Goal: Information Seeking & Learning: Learn about a topic

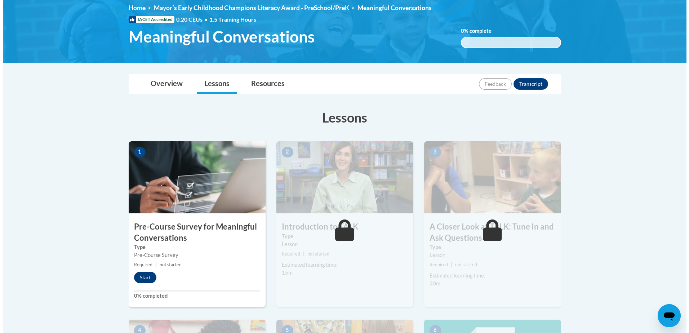
scroll to position [108, 0]
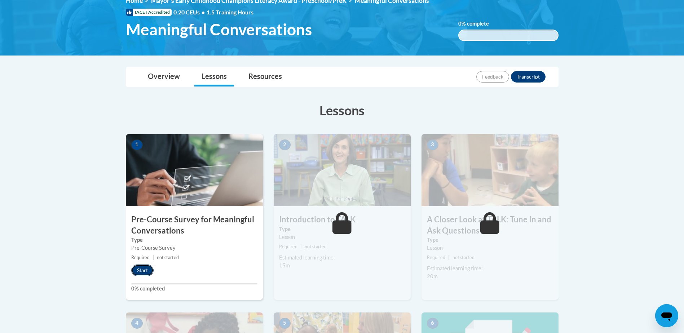
click at [143, 271] on button "Start" at bounding box center [142, 271] width 22 height 12
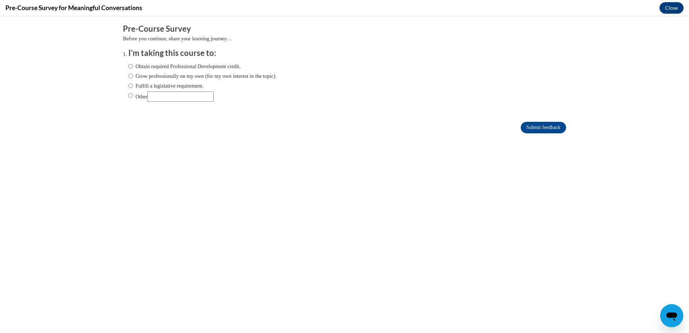
scroll to position [0, 0]
click at [128, 88] on label "Fulfill a legislative requirement." at bounding box center [165, 86] width 75 height 8
click at [128, 88] on input "Fulfill a legislative requirement." at bounding box center [130, 86] width 5 height 8
radio input "true"
click at [541, 125] on input "Submit feedback" at bounding box center [543, 128] width 45 height 12
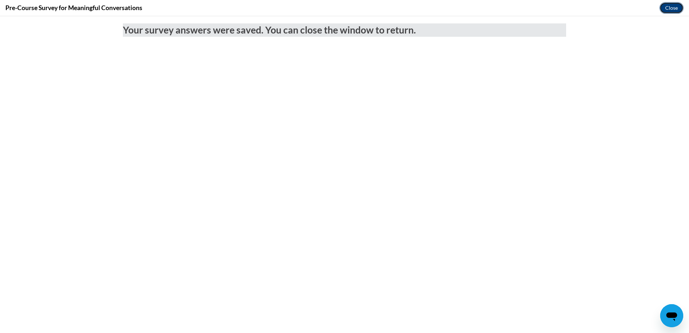
click at [671, 9] on button "Close" at bounding box center [672, 8] width 24 height 12
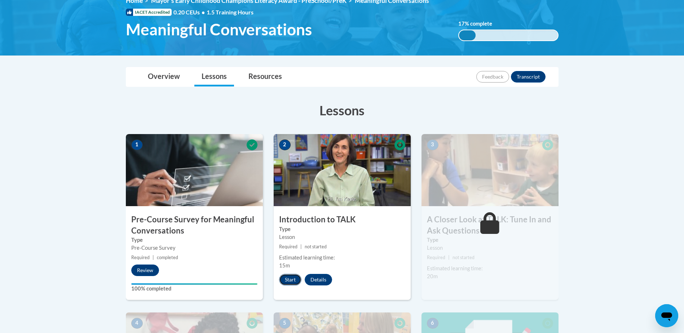
click at [295, 283] on button "Start" at bounding box center [290, 280] width 22 height 12
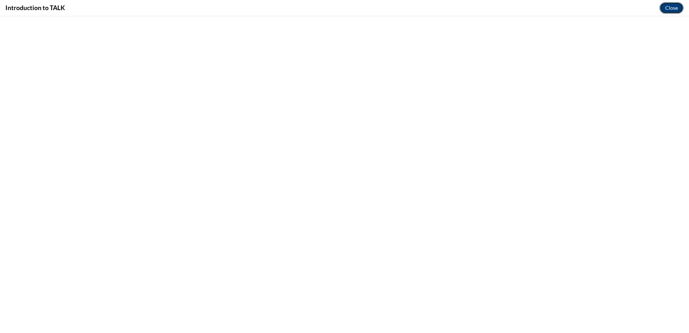
click at [667, 10] on button "Close" at bounding box center [672, 8] width 24 height 12
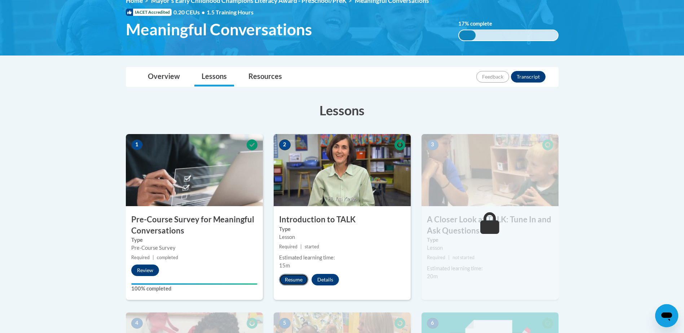
click at [302, 281] on button "Resume" at bounding box center [293, 280] width 29 height 12
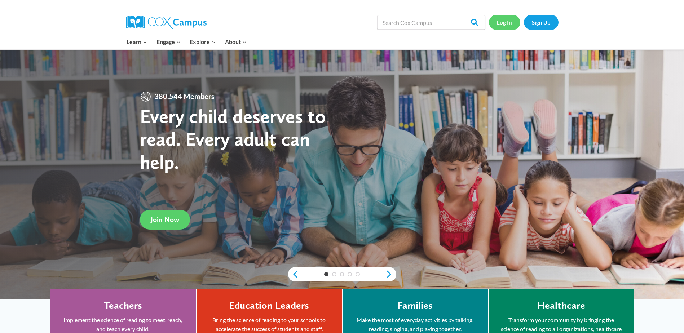
click at [501, 23] on link "Log In" at bounding box center [504, 22] width 31 height 15
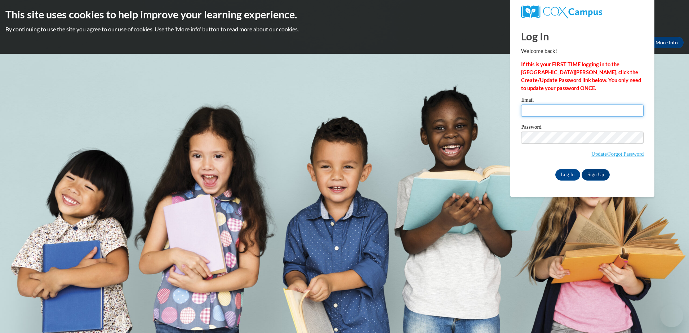
type input "cathys@ymcaatlanta.org"
click at [545, 111] on input "cathys@ymcaatlanta.org" at bounding box center [582, 111] width 123 height 12
click at [564, 172] on input "Log In" at bounding box center [567, 175] width 25 height 12
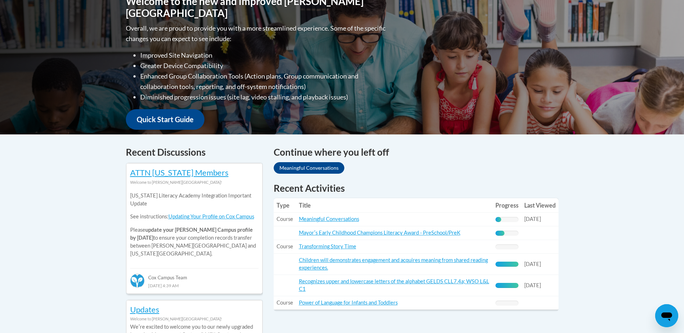
scroll to position [180, 0]
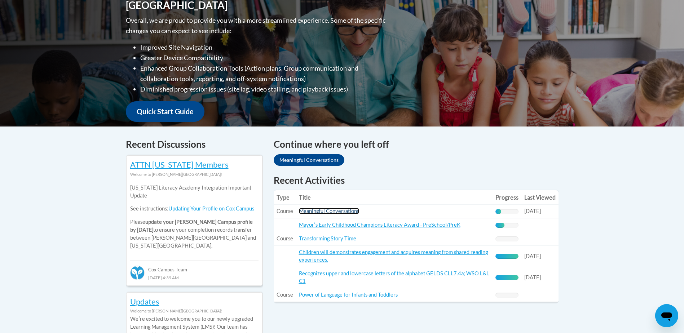
click at [335, 213] on link "Meaningful Conversations" at bounding box center [329, 211] width 60 height 6
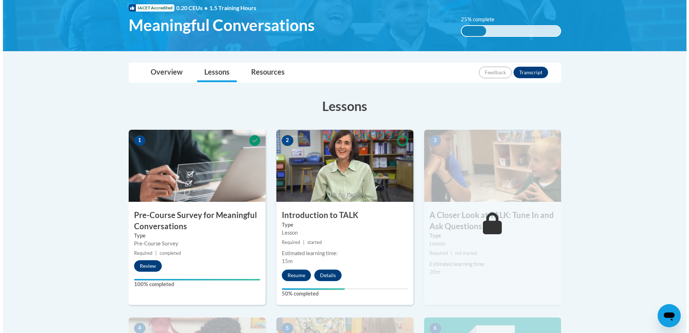
scroll to position [144, 0]
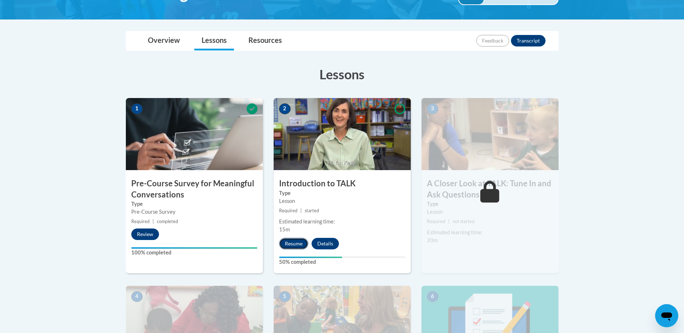
click at [293, 247] on button "Resume" at bounding box center [293, 244] width 29 height 12
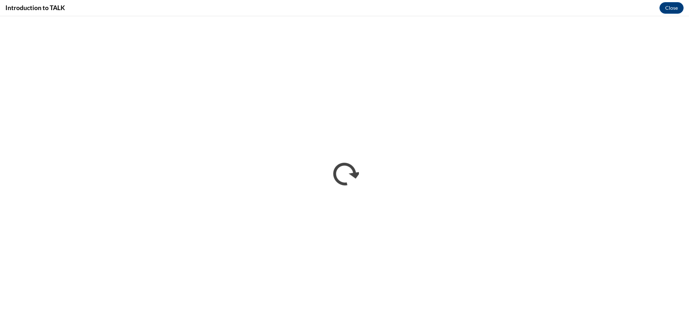
scroll to position [0, 0]
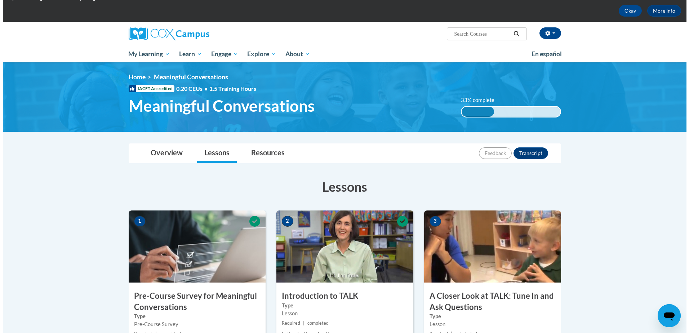
scroll to position [144, 0]
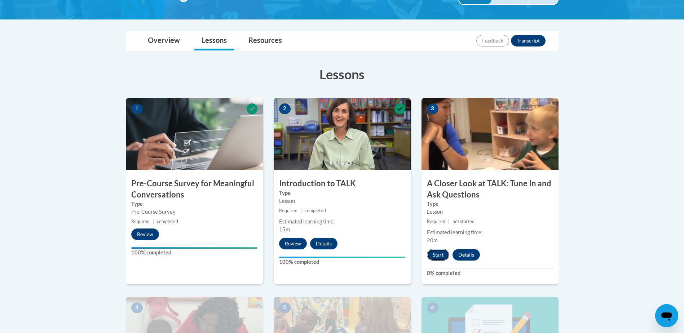
click at [438, 255] on button "Start" at bounding box center [438, 255] width 22 height 12
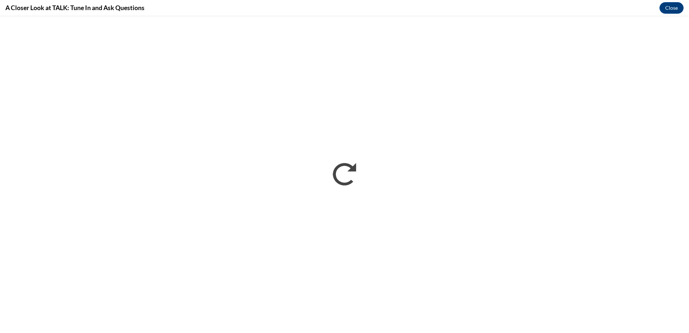
scroll to position [0, 0]
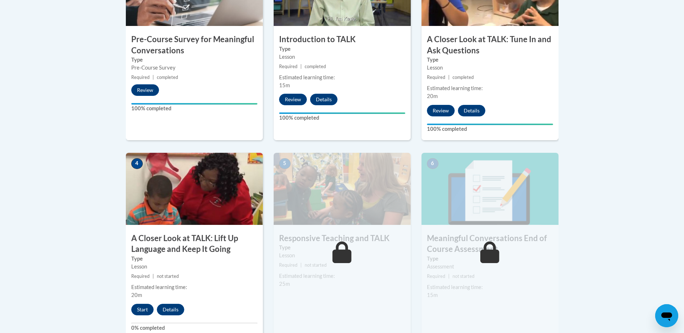
scroll to position [324, 0]
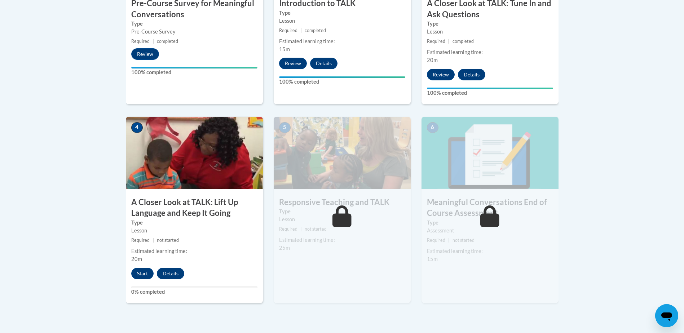
click at [140, 267] on div "4 A Closer Look at TALK: Lift Up Language and Keep It Going Type Lesson Require…" at bounding box center [194, 210] width 137 height 186
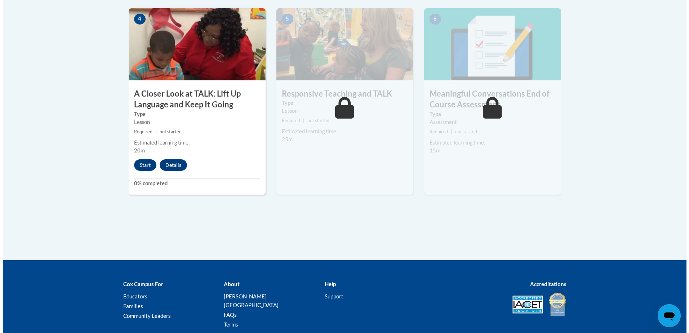
scroll to position [433, 0]
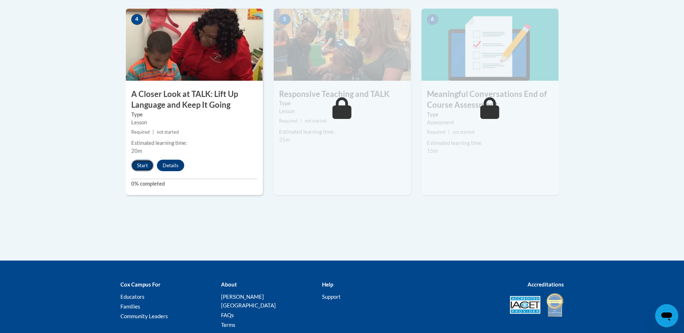
click at [138, 169] on button "Start" at bounding box center [142, 166] width 22 height 12
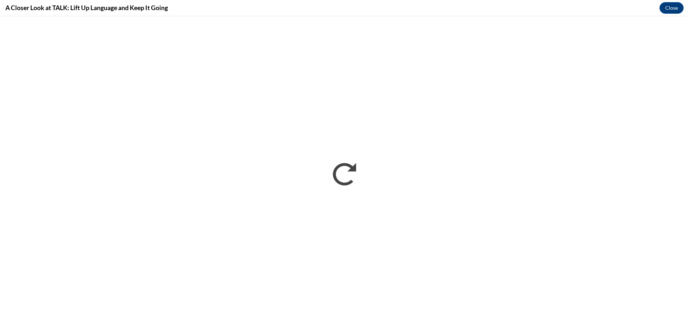
scroll to position [0, 0]
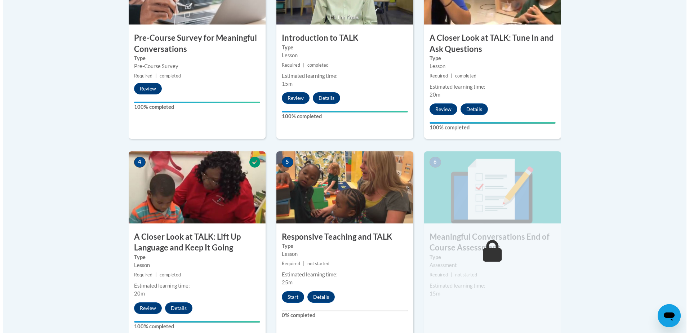
scroll to position [324, 0]
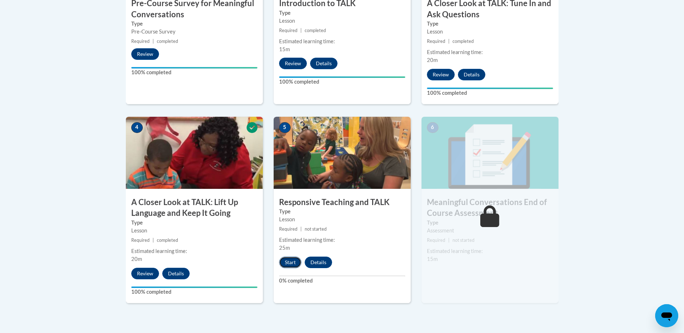
click at [288, 262] on button "Start" at bounding box center [290, 263] width 22 height 12
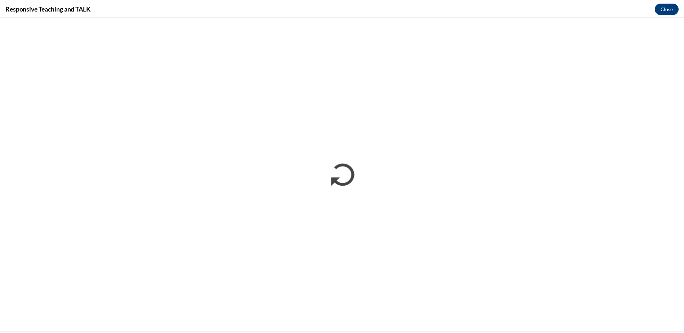
scroll to position [0, 0]
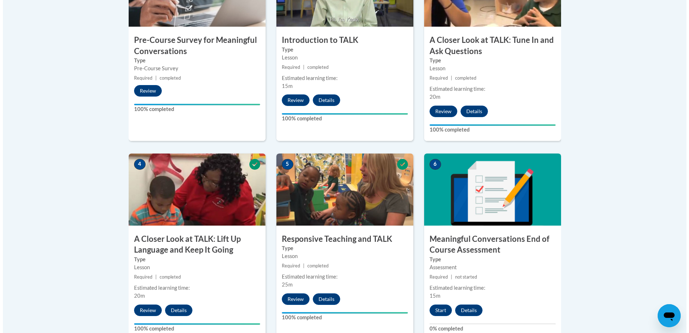
scroll to position [288, 0]
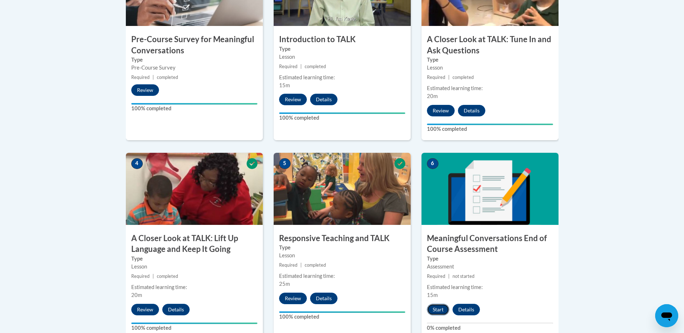
click at [435, 311] on button "Start" at bounding box center [438, 310] width 22 height 12
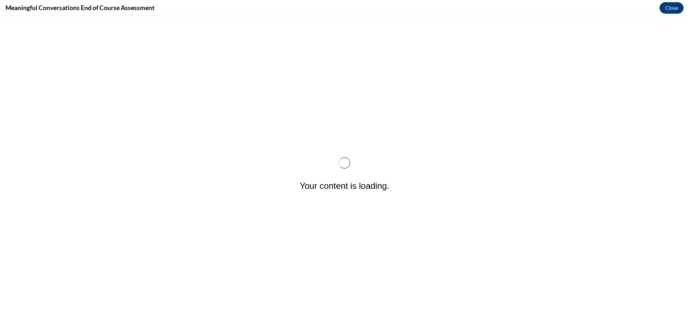
scroll to position [0, 0]
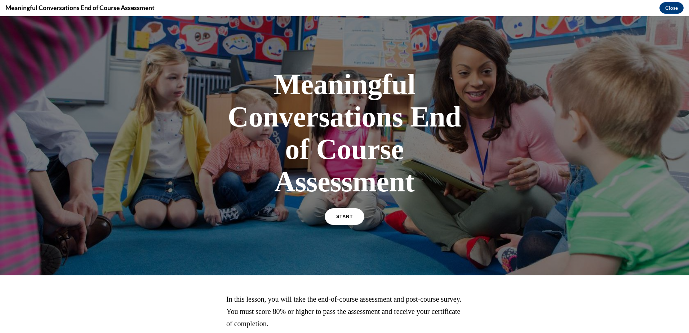
click at [331, 217] on link "START" at bounding box center [344, 216] width 39 height 17
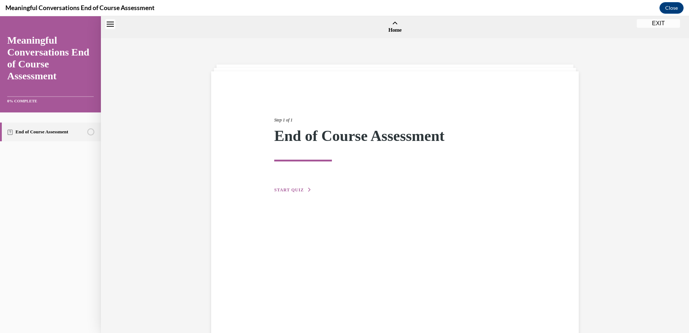
scroll to position [22, 0]
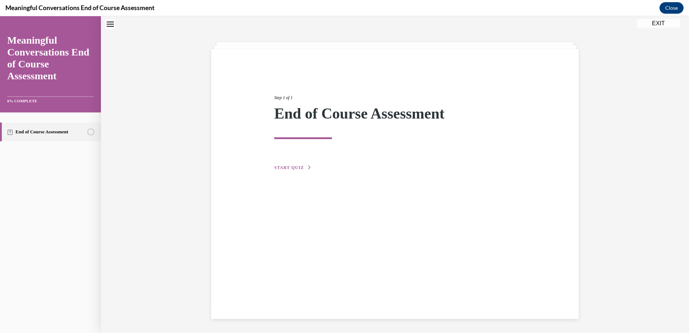
click at [285, 165] on button "START QUIZ" at bounding box center [292, 167] width 37 height 6
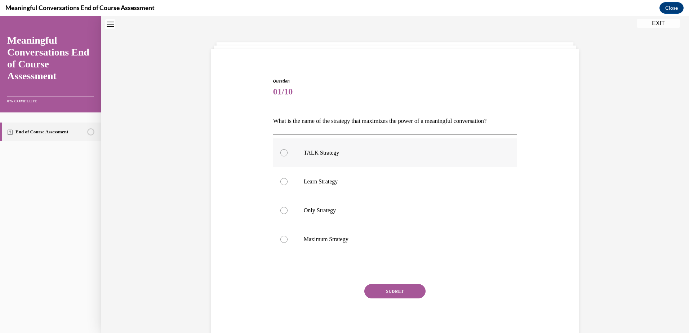
click at [283, 154] on div at bounding box center [283, 152] width 7 height 7
click at [283, 154] on input "TALK Strategy" at bounding box center [283, 152] width 7 height 7
radio input "true"
click at [399, 293] on button "SUBMIT" at bounding box center [394, 291] width 61 height 14
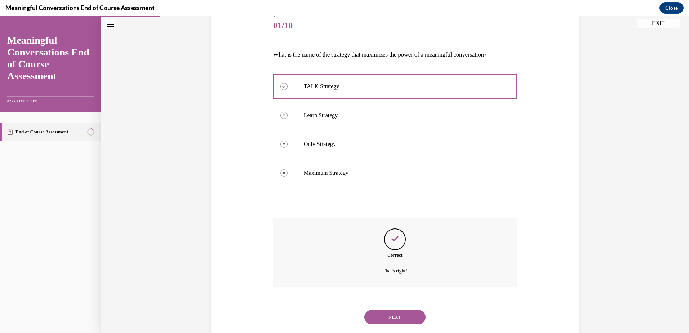
scroll to position [105, 0]
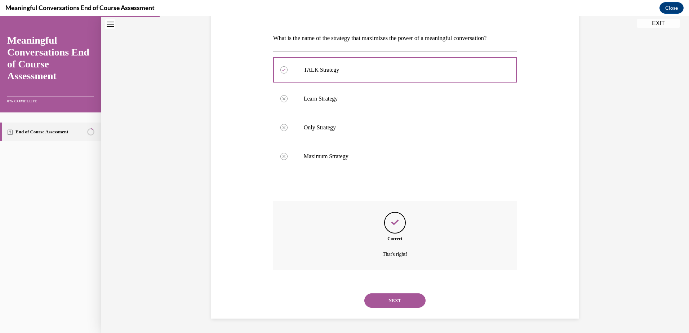
click at [392, 303] on button "NEXT" at bounding box center [394, 300] width 61 height 14
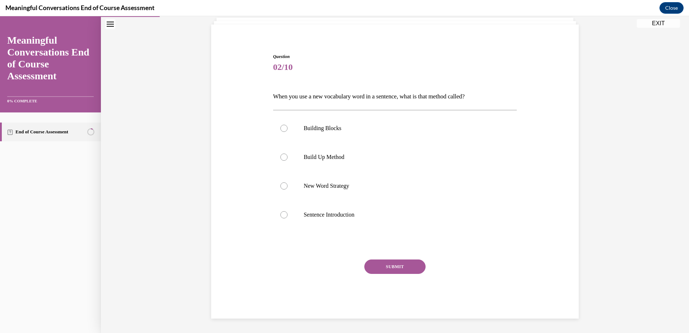
scroll to position [47, 0]
click at [280, 184] on div at bounding box center [283, 185] width 7 height 7
click at [280, 184] on input "New Word Strategy" at bounding box center [283, 185] width 7 height 7
radio input "true"
click at [396, 272] on button "SUBMIT" at bounding box center [394, 267] width 61 height 14
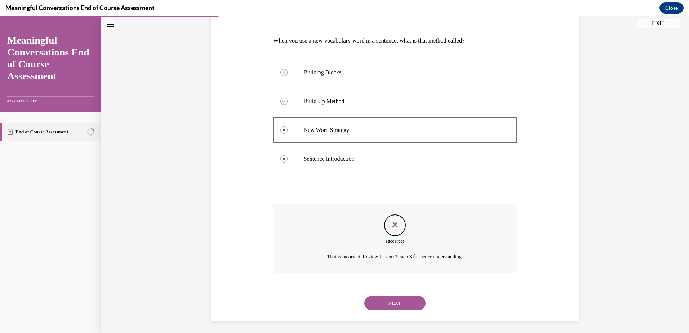
scroll to position [105, 0]
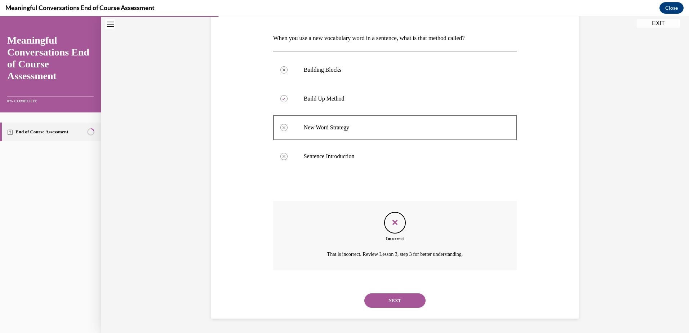
click at [385, 297] on button "NEXT" at bounding box center [394, 300] width 61 height 14
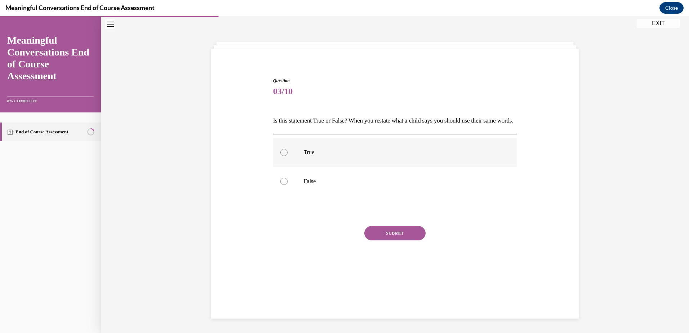
click at [280, 156] on div at bounding box center [283, 152] width 7 height 7
click at [280, 156] on input "True" at bounding box center [283, 152] width 7 height 7
radio input "true"
click at [387, 240] on button "SUBMIT" at bounding box center [394, 233] width 61 height 14
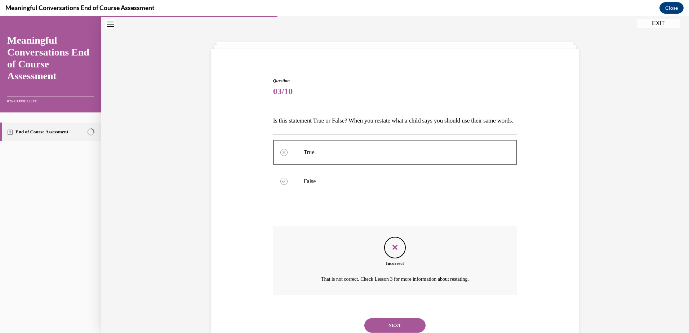
scroll to position [60, 0]
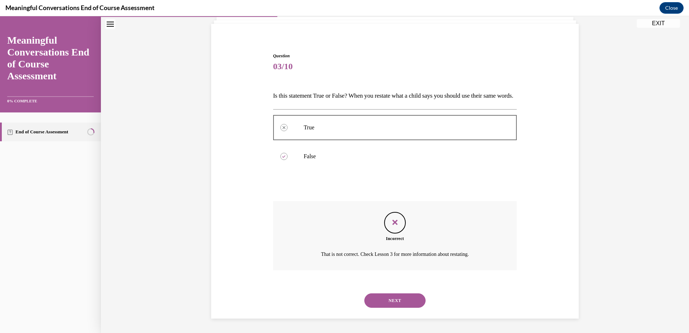
click at [396, 297] on button "NEXT" at bounding box center [394, 300] width 61 height 14
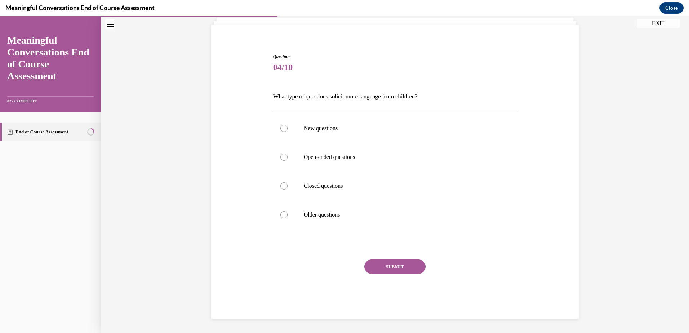
scroll to position [25, 0]
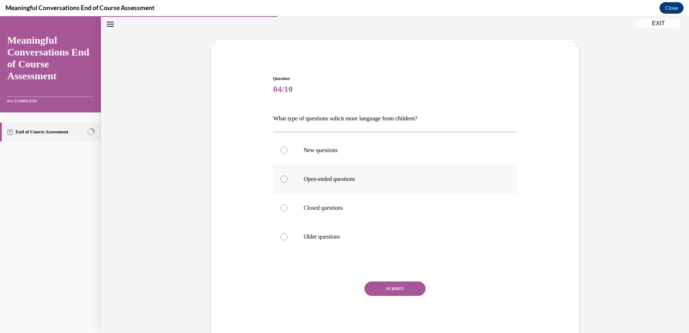
click at [278, 181] on label "Open-ended questions" at bounding box center [395, 179] width 244 height 29
click at [280, 181] on input "Open-ended questions" at bounding box center [283, 179] width 7 height 7
radio input "true"
click at [398, 292] on button "SUBMIT" at bounding box center [394, 288] width 61 height 14
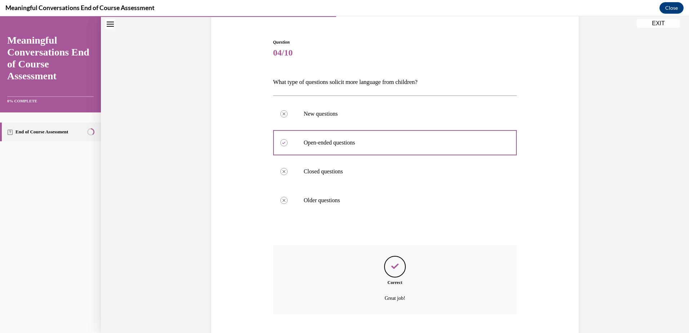
scroll to position [105, 0]
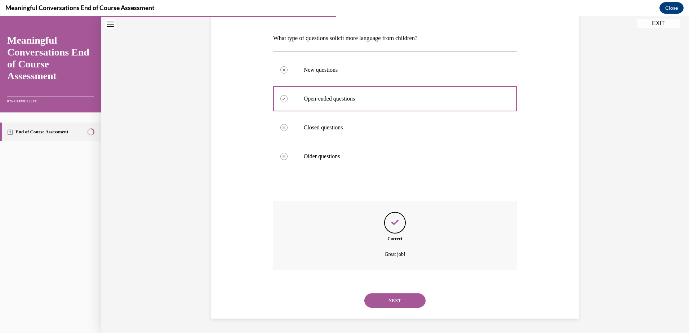
click at [400, 301] on button "NEXT" at bounding box center [394, 300] width 61 height 14
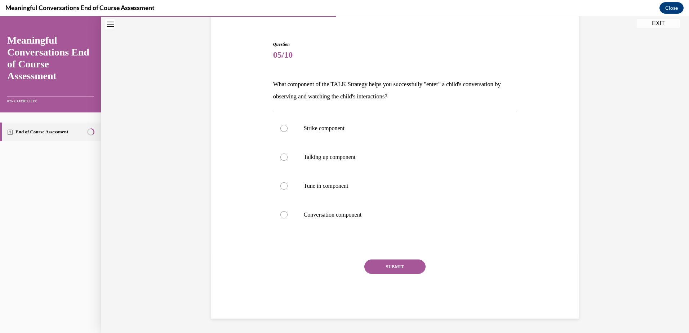
scroll to position [59, 0]
click at [282, 189] on div at bounding box center [283, 185] width 7 height 7
click at [282, 189] on input "Tune in component" at bounding box center [283, 185] width 7 height 7
radio input "true"
click at [387, 266] on button "SUBMIT" at bounding box center [394, 267] width 61 height 14
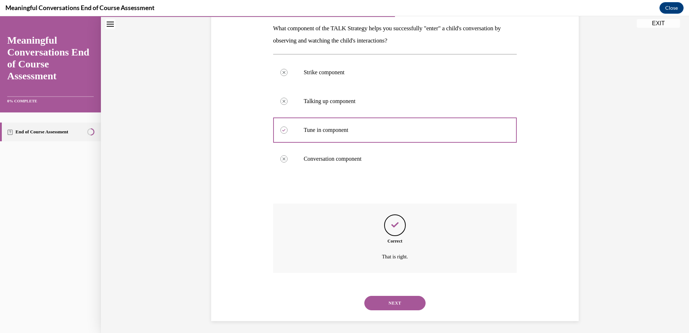
scroll to position [117, 0]
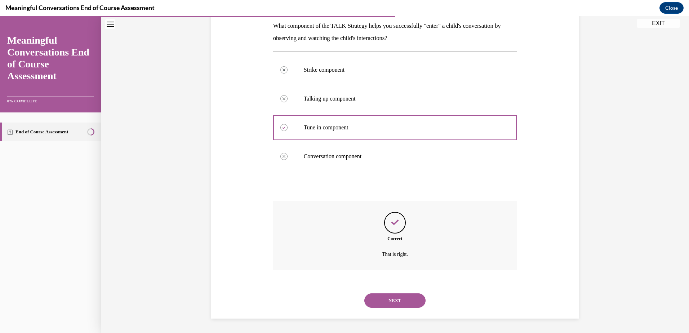
click at [386, 301] on button "NEXT" at bounding box center [394, 300] width 61 height 14
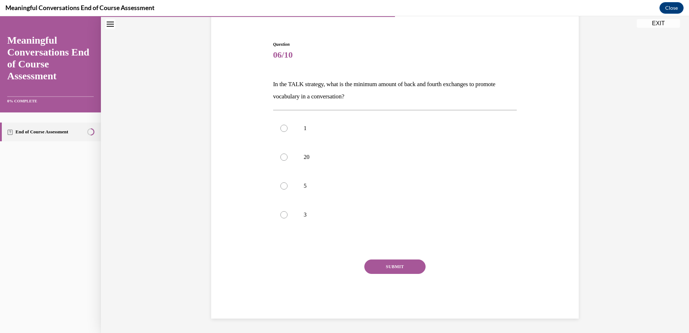
scroll to position [59, 0]
click at [280, 184] on div at bounding box center [283, 185] width 7 height 7
click at [280, 184] on input "5" at bounding box center [283, 185] width 7 height 7
radio input "true"
click at [388, 267] on button "SUBMIT" at bounding box center [394, 267] width 61 height 14
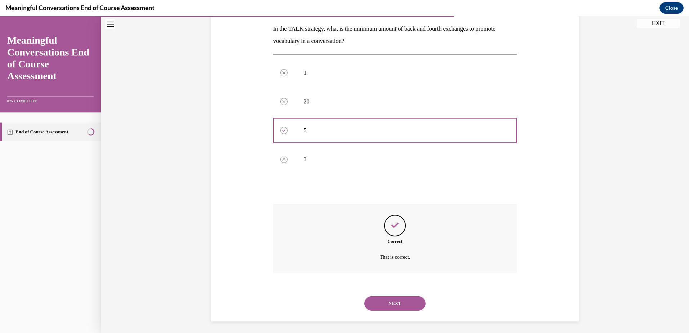
scroll to position [117, 0]
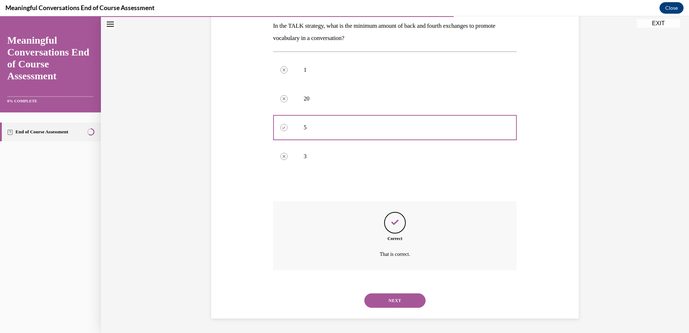
click at [390, 302] on button "NEXT" at bounding box center [394, 300] width 61 height 14
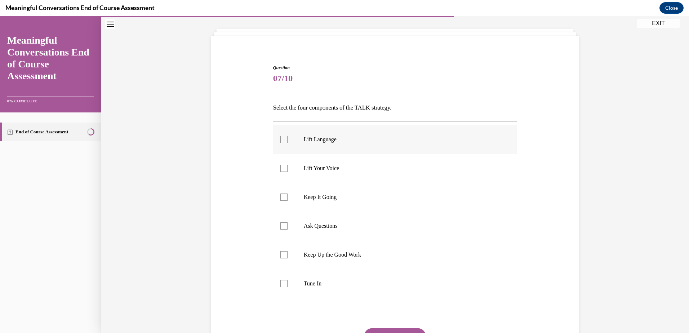
scroll to position [36, 0]
click at [281, 139] on div at bounding box center [283, 139] width 7 height 7
click at [281, 139] on input "Lift Language" at bounding box center [283, 139] width 7 height 7
checkbox input "true"
click at [282, 201] on label "Keep It Going" at bounding box center [395, 196] width 244 height 29
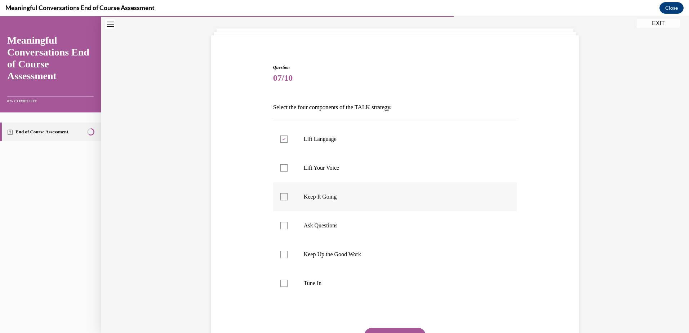
click at [282, 200] on input "Keep It Going" at bounding box center [283, 196] width 7 height 7
checkbox input "true"
click at [284, 226] on div at bounding box center [283, 225] width 7 height 7
click at [284, 226] on input "Ask Questions" at bounding box center [283, 225] width 7 height 7
checkbox input "true"
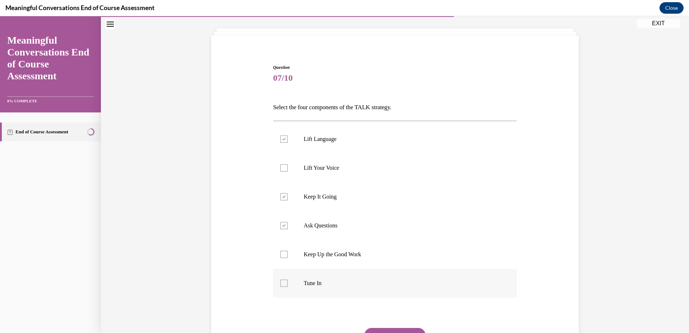
click at [280, 284] on div at bounding box center [283, 283] width 7 height 7
click at [280, 284] on input "Tune In" at bounding box center [283, 283] width 7 height 7
checkbox input "true"
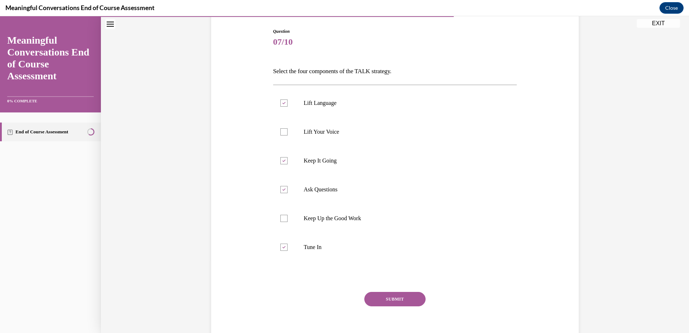
click at [399, 305] on button "SUBMIT" at bounding box center [394, 299] width 61 height 14
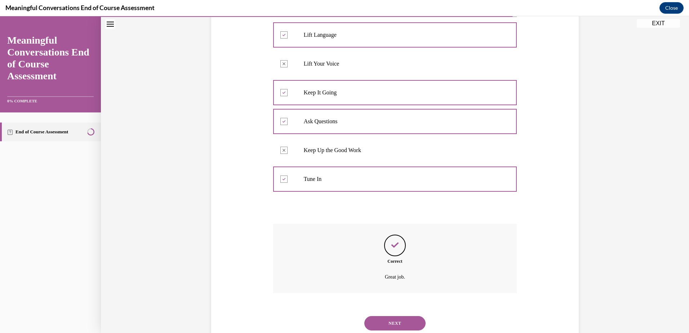
scroll to position [163, 0]
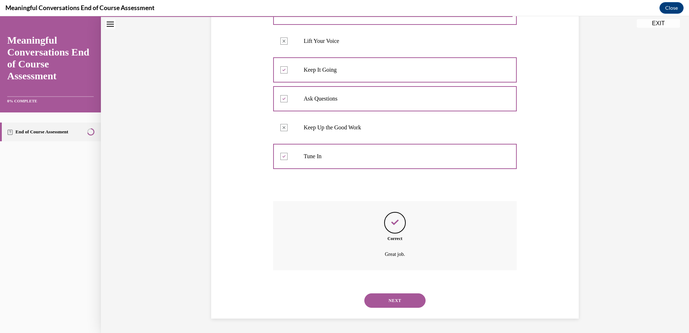
click at [392, 305] on button "NEXT" at bounding box center [394, 300] width 61 height 14
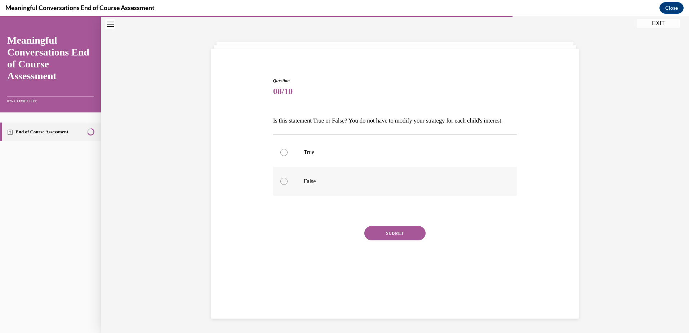
click at [283, 185] on div at bounding box center [283, 181] width 7 height 7
click at [283, 185] on input "False" at bounding box center [283, 181] width 7 height 7
radio input "true"
click at [386, 240] on button "SUBMIT" at bounding box center [394, 233] width 61 height 14
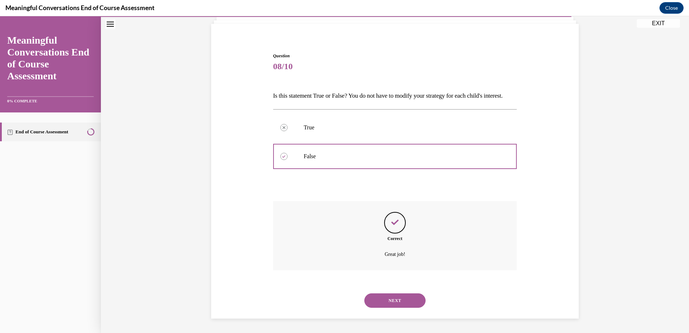
scroll to position [60, 0]
click at [387, 298] on button "NEXT" at bounding box center [394, 300] width 61 height 14
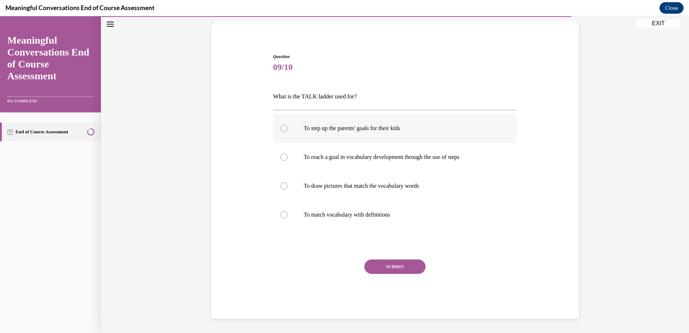
scroll to position [25, 0]
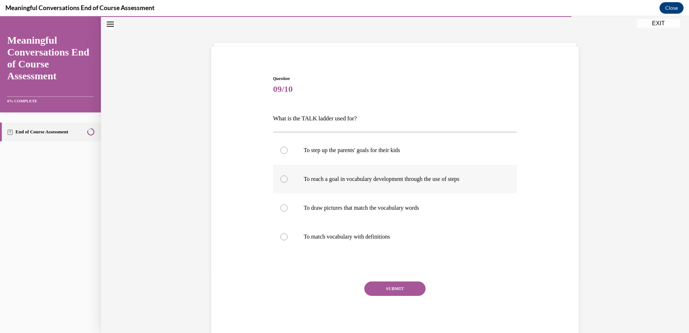
click at [281, 178] on div at bounding box center [283, 179] width 7 height 7
click at [281, 178] on input "To reach a goal in vocabulary development through the use of steps" at bounding box center [283, 179] width 7 height 7
radio input "true"
click at [390, 288] on button "SUBMIT" at bounding box center [394, 288] width 61 height 14
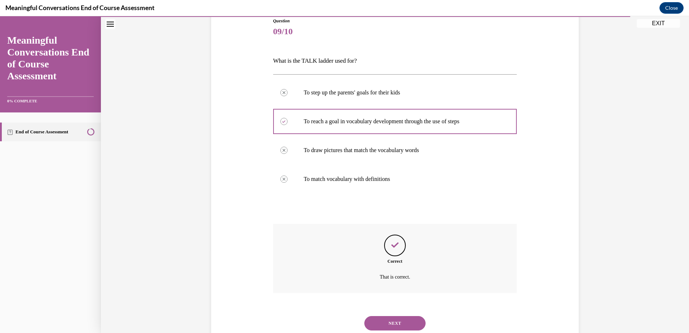
scroll to position [105, 0]
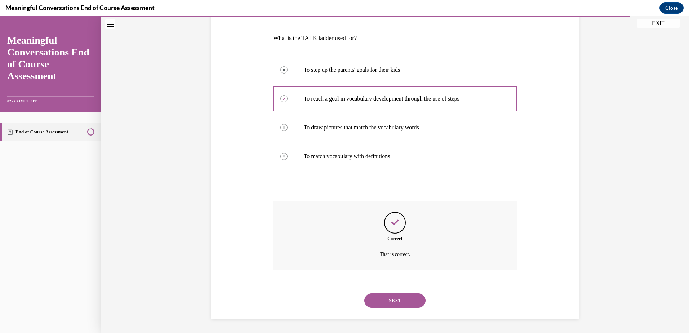
click at [393, 301] on button "NEXT" at bounding box center [394, 300] width 61 height 14
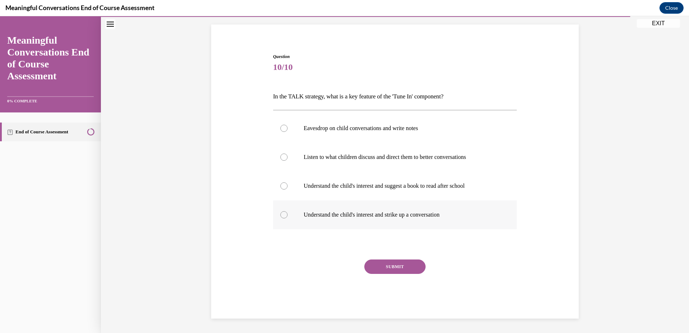
click at [280, 215] on div at bounding box center [283, 214] width 7 height 7
click at [280, 215] on input "Understand the child's interest and strike up a conversation" at bounding box center [283, 214] width 7 height 7
radio input "true"
click at [381, 265] on button "SUBMIT" at bounding box center [394, 267] width 61 height 14
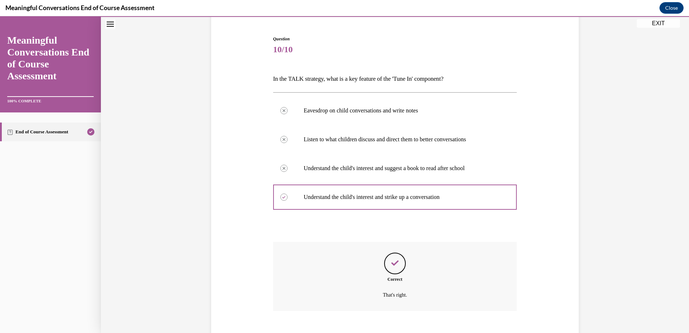
scroll to position [105, 0]
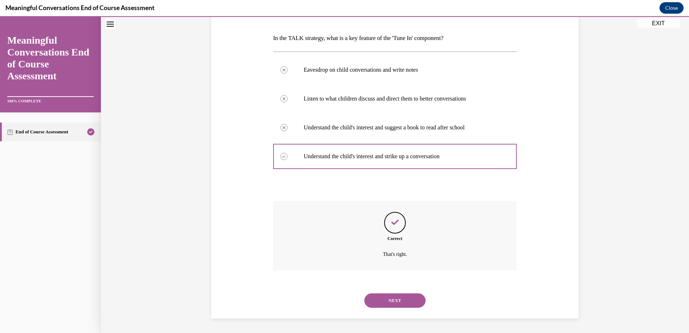
drag, startPoint x: 416, startPoint y: 305, endPoint x: 415, endPoint y: 300, distance: 4.7
click at [415, 300] on button "NEXT" at bounding box center [394, 300] width 61 height 14
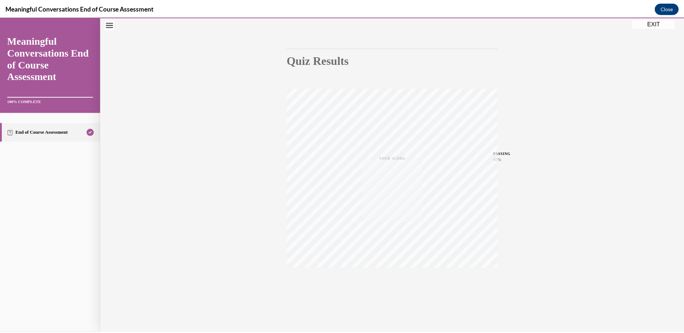
scroll to position [53, 0]
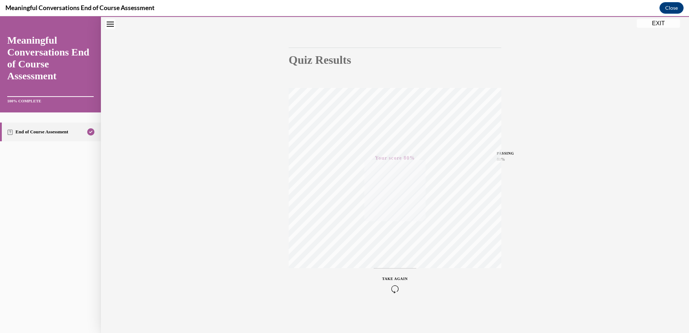
click at [663, 23] on button "EXIT" at bounding box center [658, 23] width 43 height 9
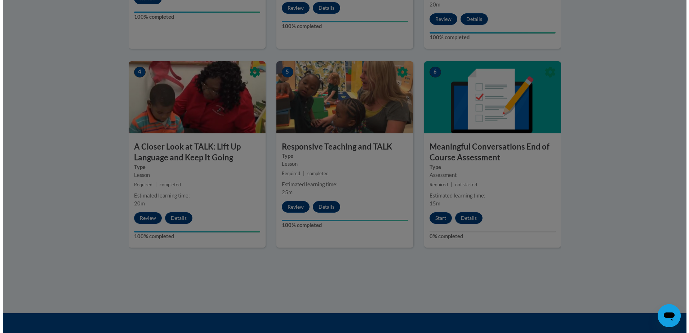
scroll to position [396, 0]
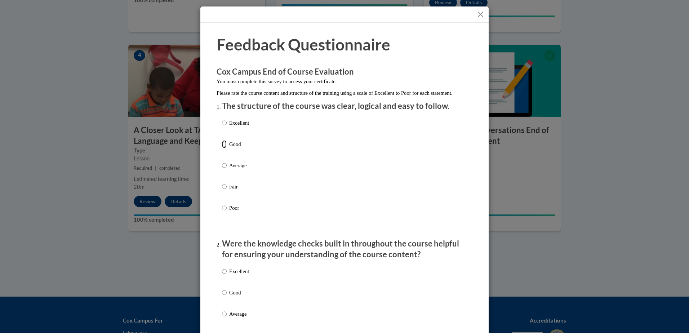
click at [222, 148] on input "Good" at bounding box center [224, 144] width 5 height 8
radio input "true"
click at [222, 297] on input "Good" at bounding box center [224, 293] width 5 height 8
radio input "true"
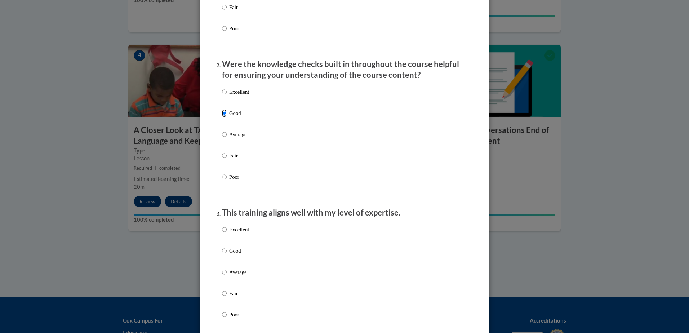
scroll to position [180, 0]
click at [222, 254] on input "Good" at bounding box center [224, 250] width 5 height 8
radio input "true"
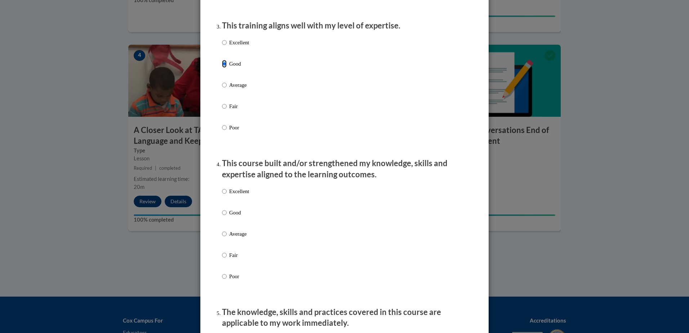
scroll to position [396, 0]
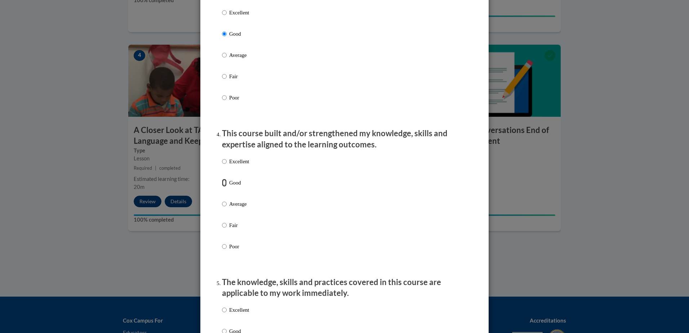
click at [222, 187] on input "Good" at bounding box center [224, 183] width 5 height 8
radio input "true"
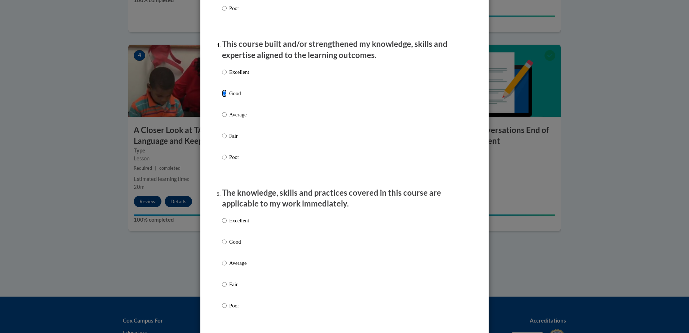
scroll to position [505, 0]
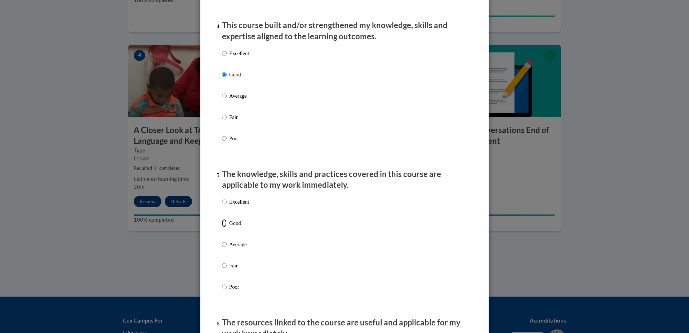
click at [222, 227] on input "Good" at bounding box center [224, 223] width 5 height 8
radio input "true"
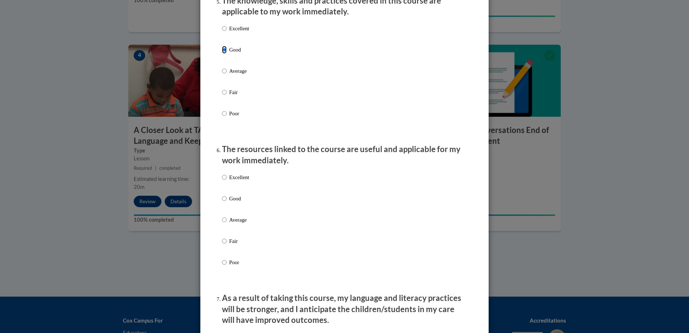
scroll to position [685, 0]
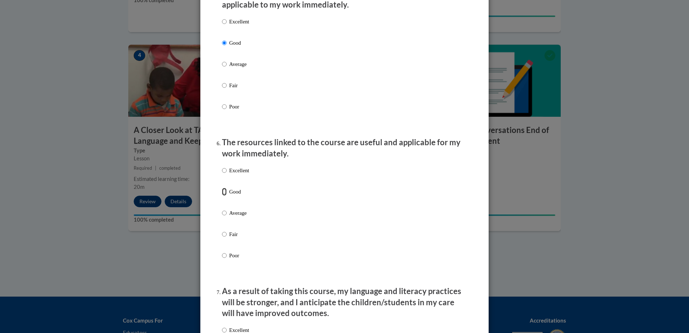
click at [223, 196] on input "Good" at bounding box center [224, 192] width 5 height 8
radio input "true"
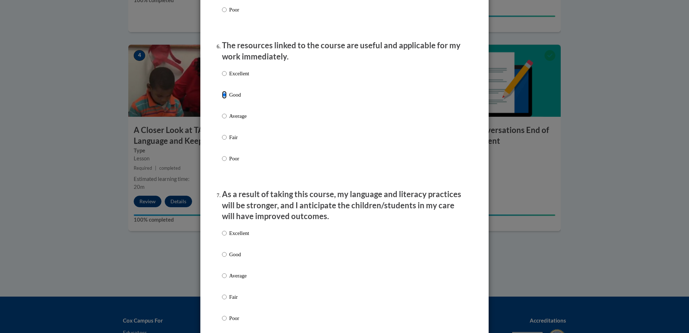
scroll to position [865, 0]
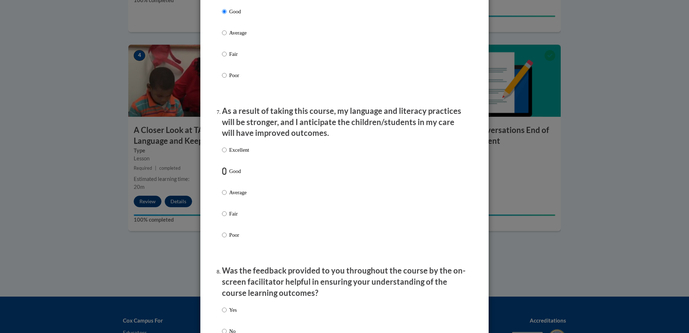
click at [222, 175] on input "Good" at bounding box center [224, 171] width 5 height 8
radio input "true"
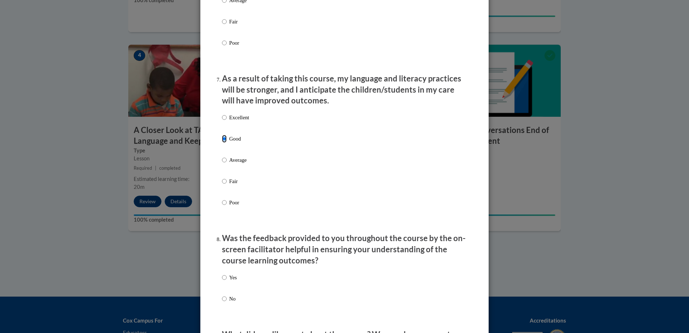
scroll to position [973, 0]
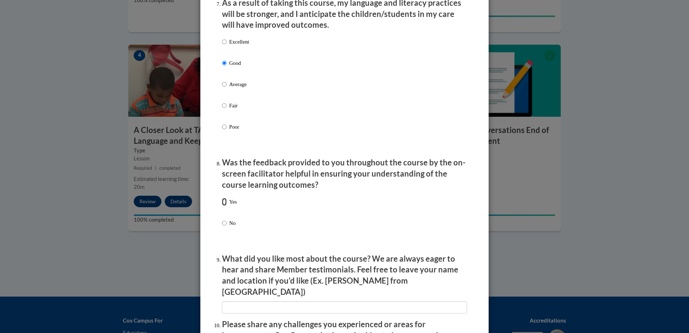
click at [224, 206] on input "Yes" at bounding box center [224, 202] width 5 height 8
radio input "true"
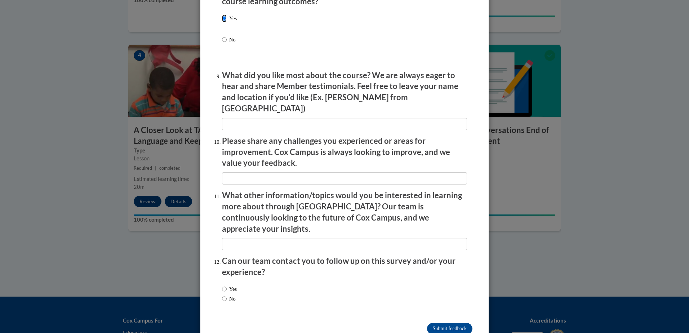
scroll to position [1165, 0]
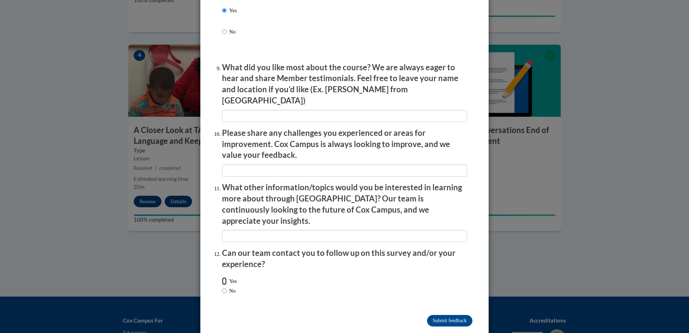
click at [222, 277] on input "Yes" at bounding box center [224, 281] width 5 height 8
radio input "true"
click at [222, 287] on input "No" at bounding box center [224, 291] width 5 height 8
radio input "true"
click at [440, 315] on input "Submit feedback" at bounding box center [449, 321] width 45 height 12
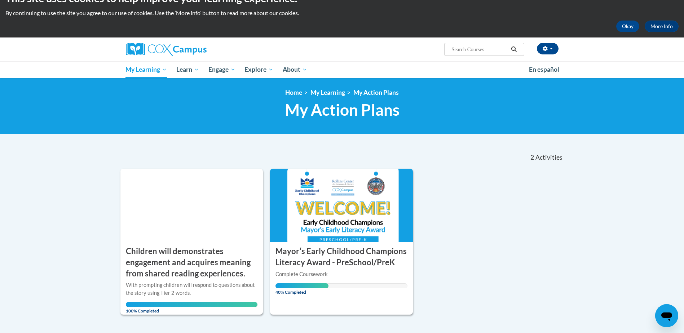
scroll to position [72, 0]
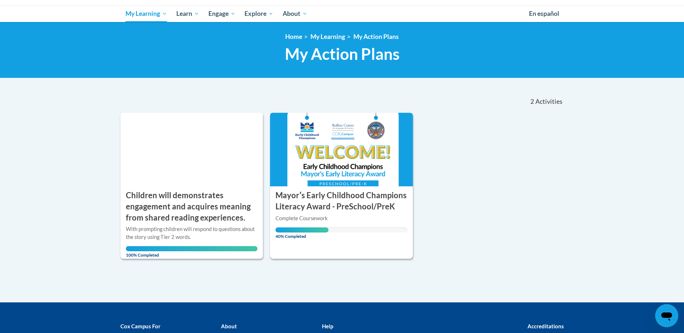
click at [325, 162] on img at bounding box center [341, 150] width 143 height 74
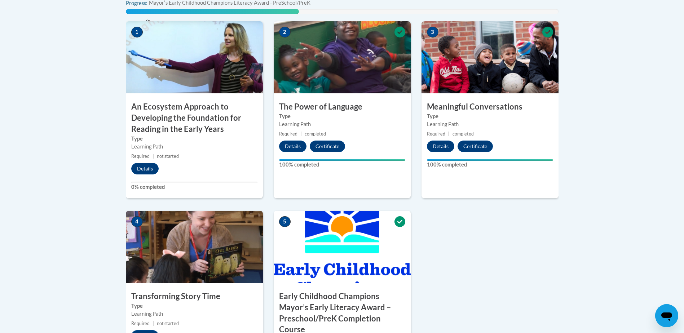
scroll to position [252, 0]
